Goal: Browse casually: Explore the website without a specific task or goal

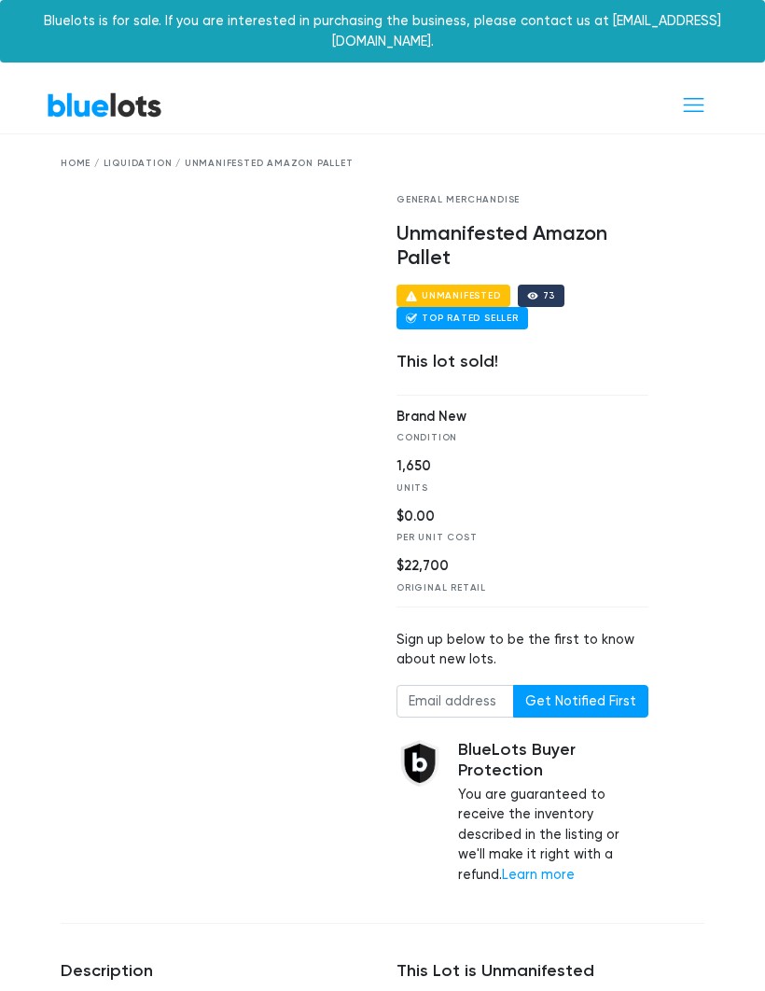
click at [692, 92] on span "Toggle navigation" at bounding box center [693, 104] width 25 height 25
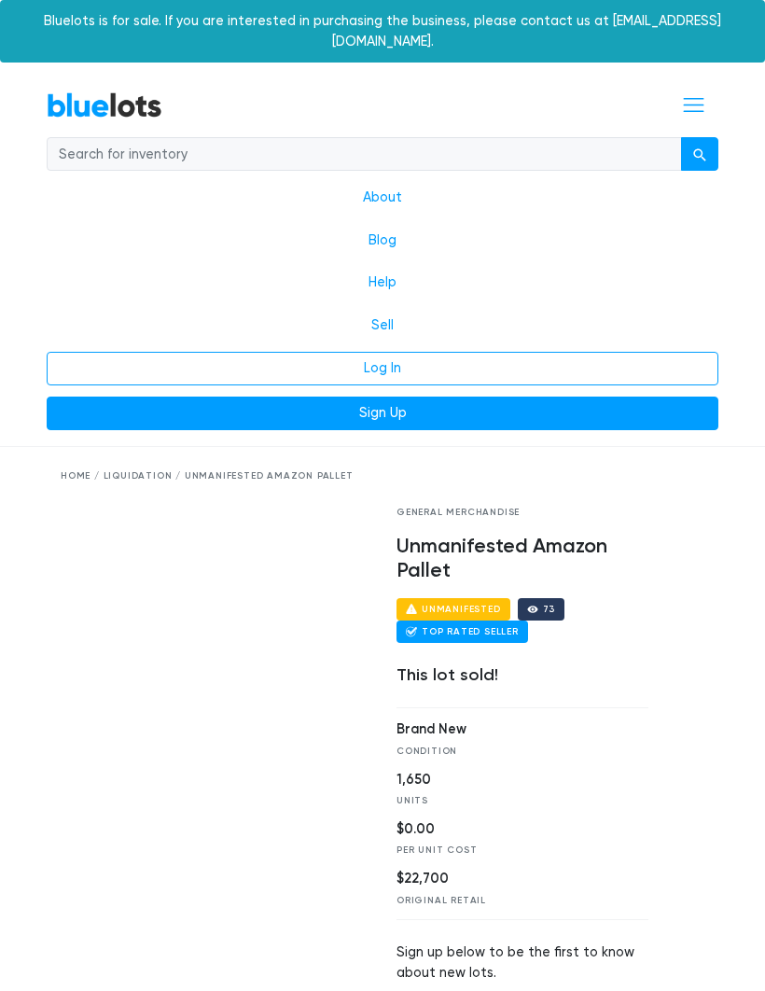
click at [708, 88] on button "Toggle navigation" at bounding box center [693, 105] width 49 height 35
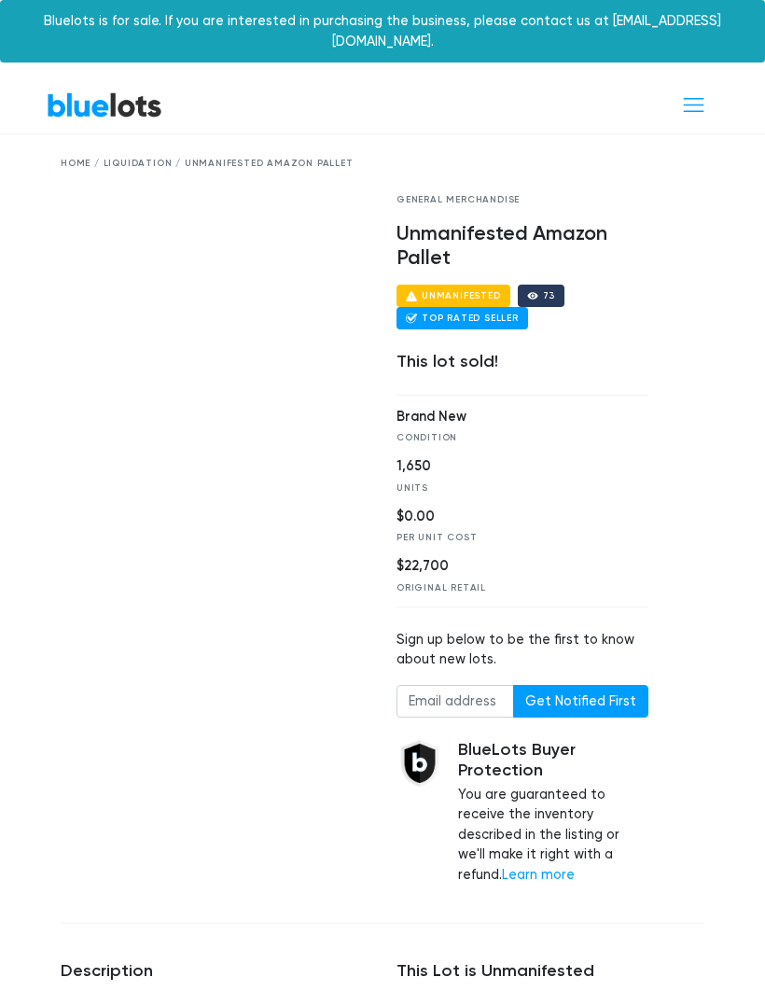
click at [76, 157] on div "Home / Liquidation / Unmanifested Amazon Pallet" at bounding box center [383, 164] width 644 height 14
click at [77, 157] on div "Home / Liquidation / Unmanifested Amazon Pallet" at bounding box center [383, 164] width 644 height 14
click at [266, 157] on div "Home / Liquidation / Unmanifested Amazon Pallet" at bounding box center [383, 164] width 644 height 14
click at [263, 134] on div "Home / Liquidation / Unmanifested Amazon Pallet" at bounding box center [383, 163] width 672 height 59
click at [145, 157] on div "Home / Liquidation / Unmanifested Amazon Pallet" at bounding box center [383, 164] width 644 height 14
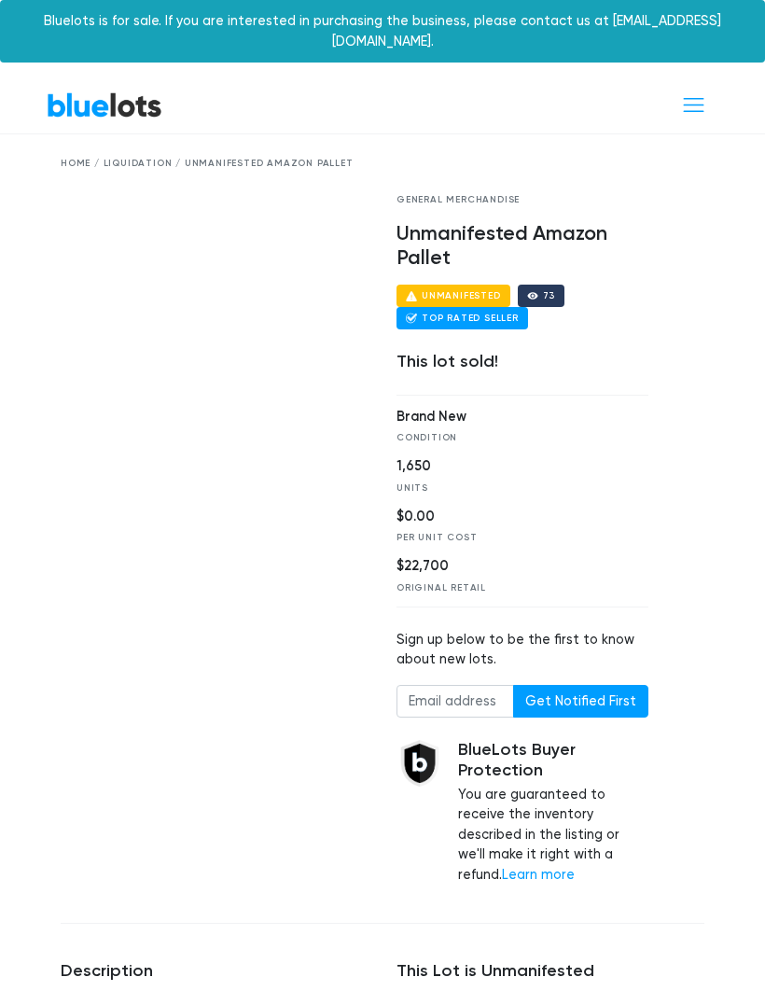
click at [138, 157] on div "Home / Liquidation / Unmanifested Amazon Pallet" at bounding box center [383, 164] width 644 height 14
click at [141, 157] on div "Home / Liquidation / Unmanifested Amazon Pallet" at bounding box center [383, 164] width 644 height 14
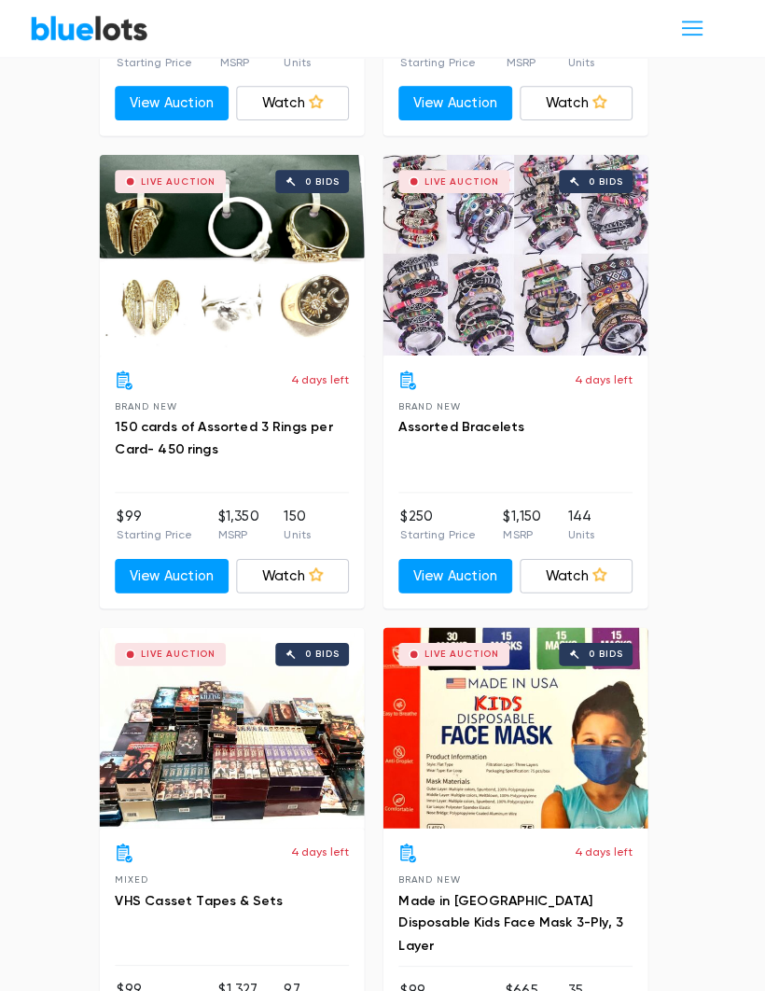
scroll to position [8076, 0]
